Goal: Task Accomplishment & Management: Use online tool/utility

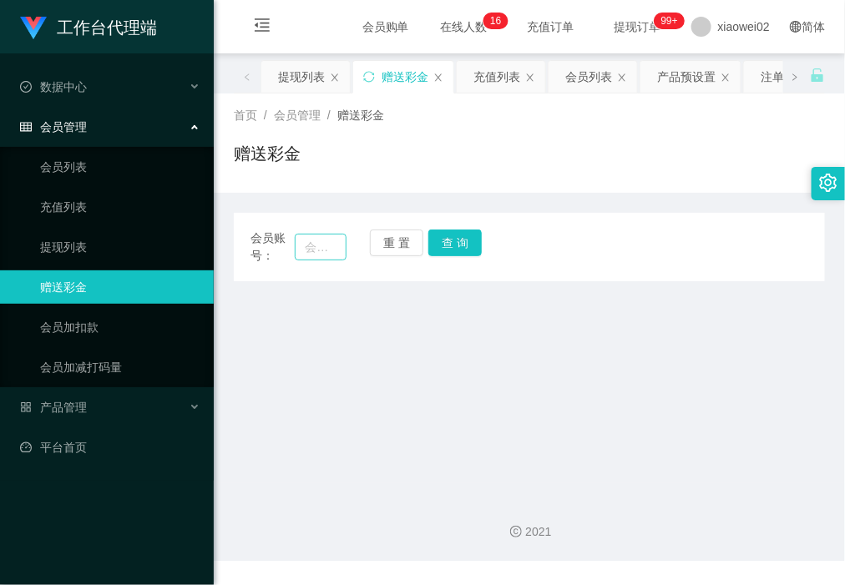
click at [328, 249] on input "text" at bounding box center [320, 247] width 51 height 27
type input "edwardngoe"
click at [470, 245] on button "查 询" at bounding box center [454, 243] width 53 height 27
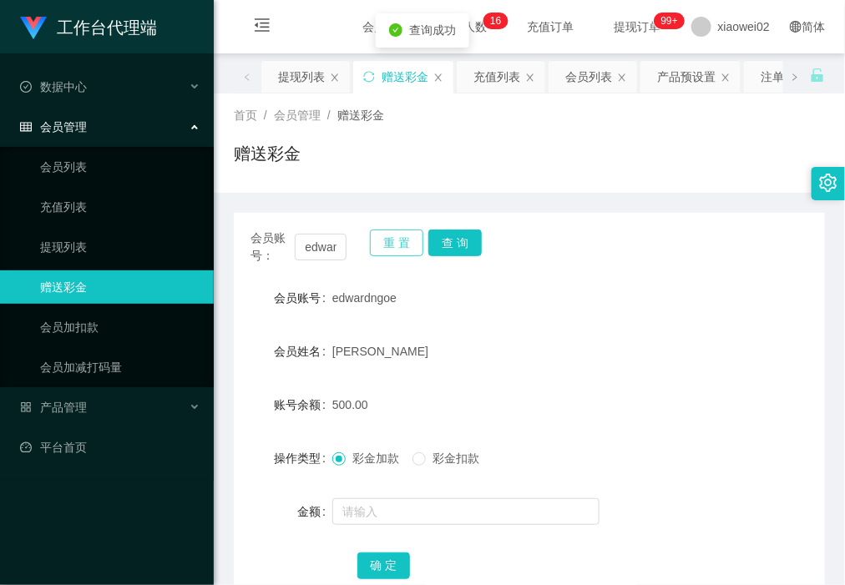
click at [392, 243] on button "重 置" at bounding box center [396, 243] width 53 height 27
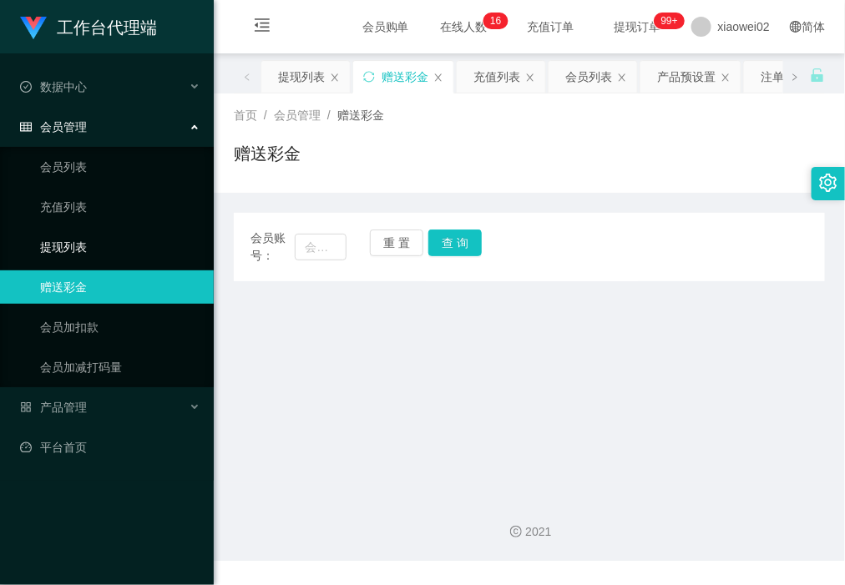
click at [125, 228] on ul "会员列表 充值列表 提现列表 赠送彩金 会员加扣款 会员加减打码量" at bounding box center [107, 267] width 214 height 240
drag, startPoint x: 109, startPoint y: 261, endPoint x: 119, endPoint y: 197, distance: 65.1
click at [109, 260] on link "提现列表" at bounding box center [120, 246] width 160 height 33
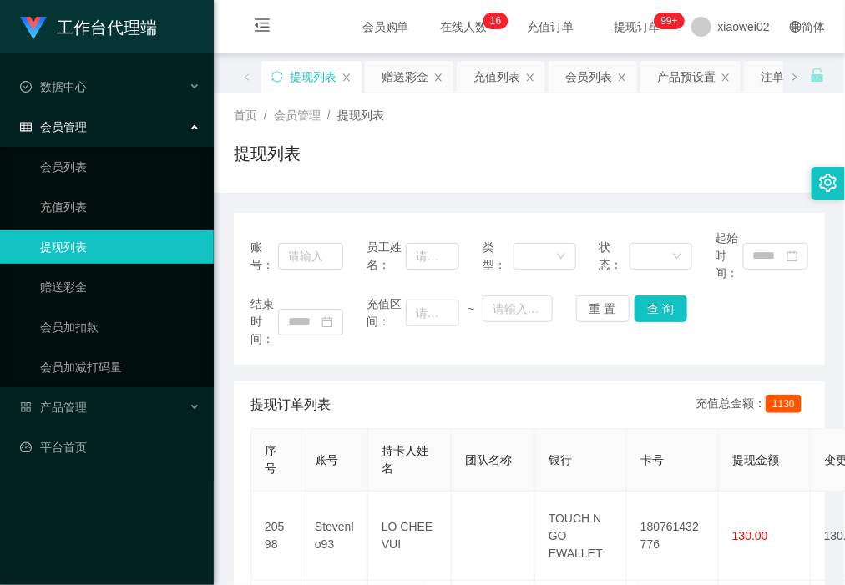
drag, startPoint x: 77, startPoint y: 3, endPoint x: 415, endPoint y: 164, distance: 374.9
click at [431, 180] on div "首页 / 会员管理 / 提现列表 / 提现列表" at bounding box center [529, 142] width 631 height 99
